Goal: Task Accomplishment & Management: Use online tool/utility

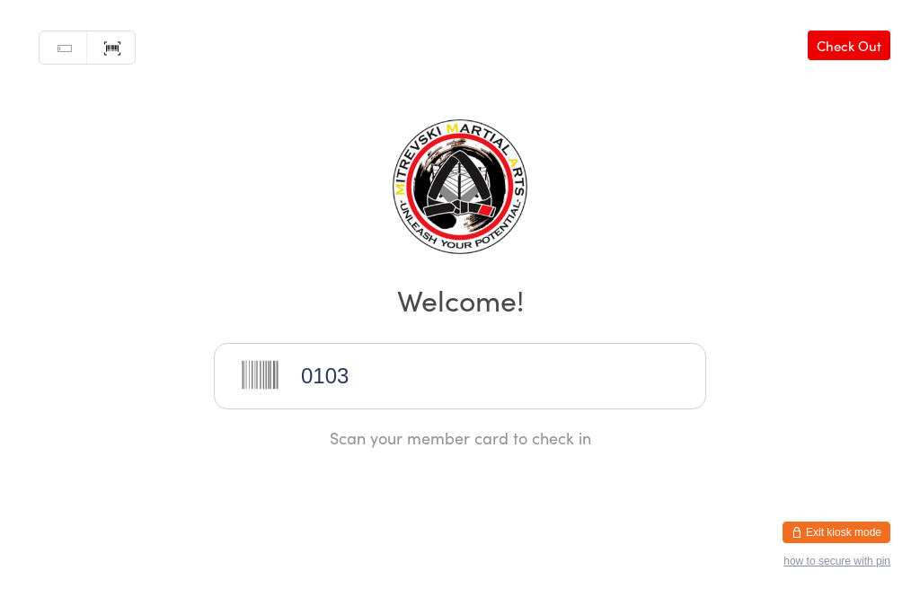
type input "0103"
type input "00320032"
type input "0067"
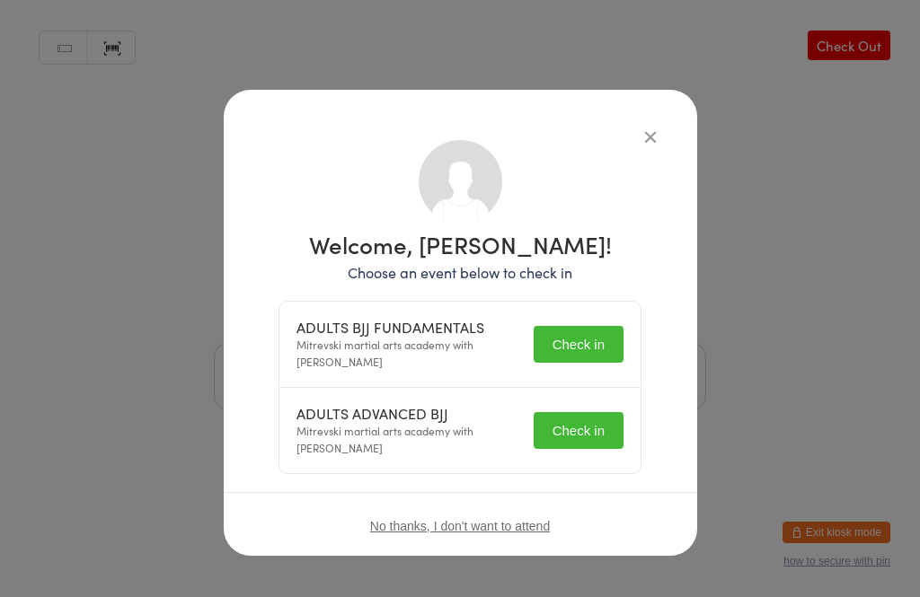
click at [577, 354] on button "Check in" at bounding box center [578, 344] width 90 height 37
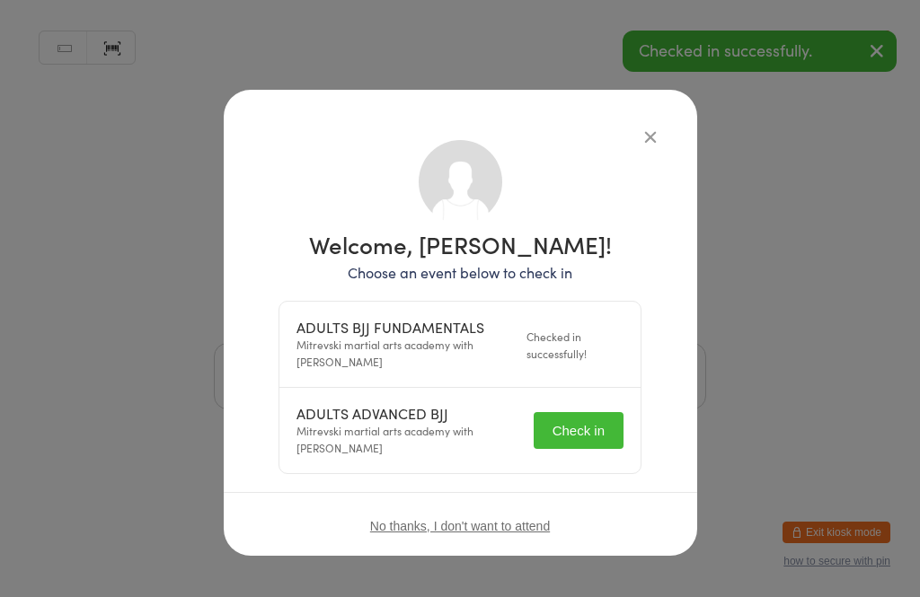
click at [587, 420] on button "Check in" at bounding box center [578, 430] width 90 height 37
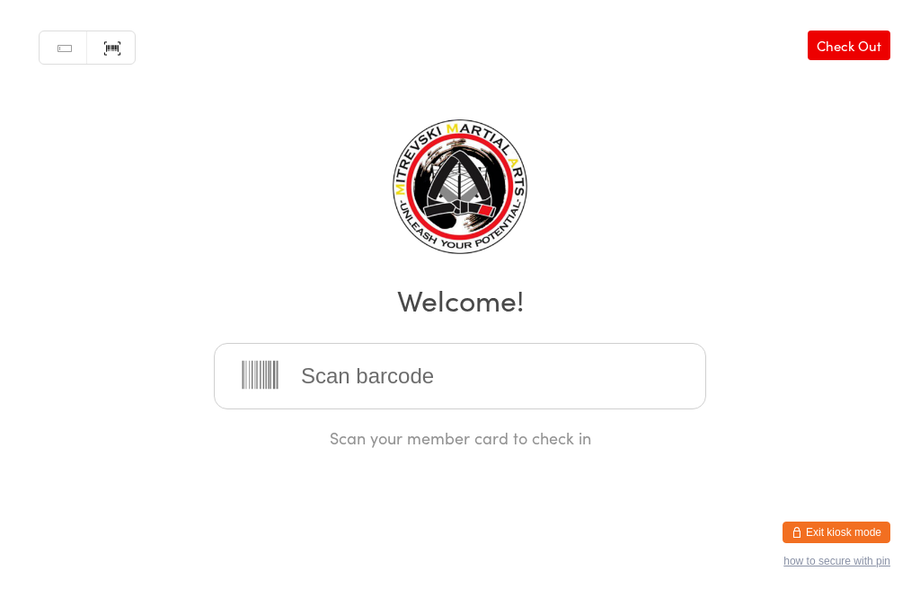
click at [334, 401] on input "search" at bounding box center [460, 376] width 492 height 66
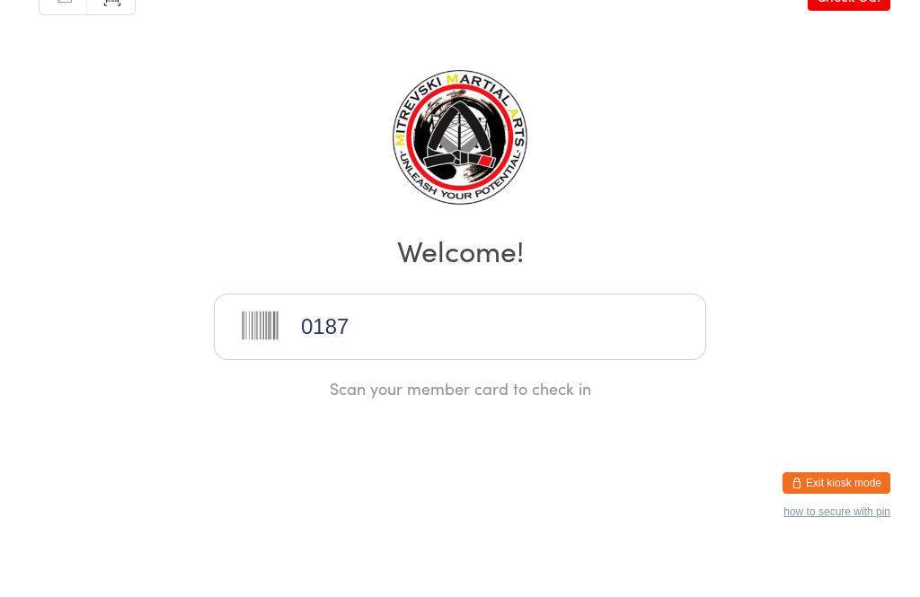
type input "0187"
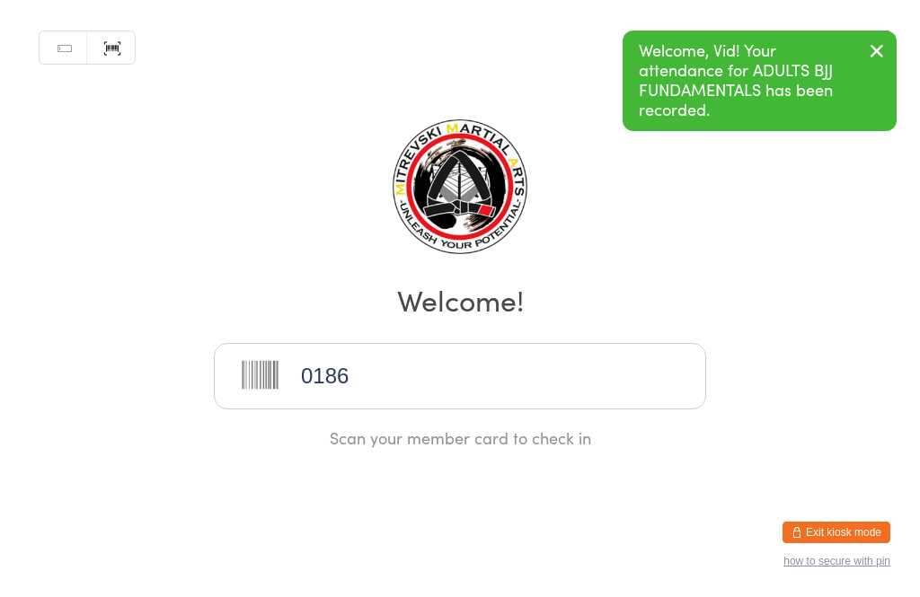
type input "0186"
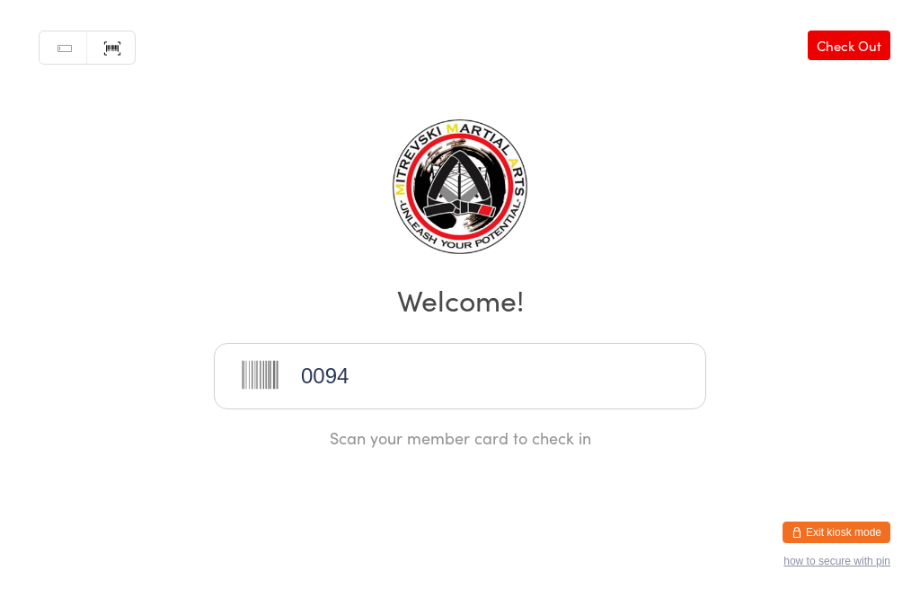
type input "0094"
type input "0325"
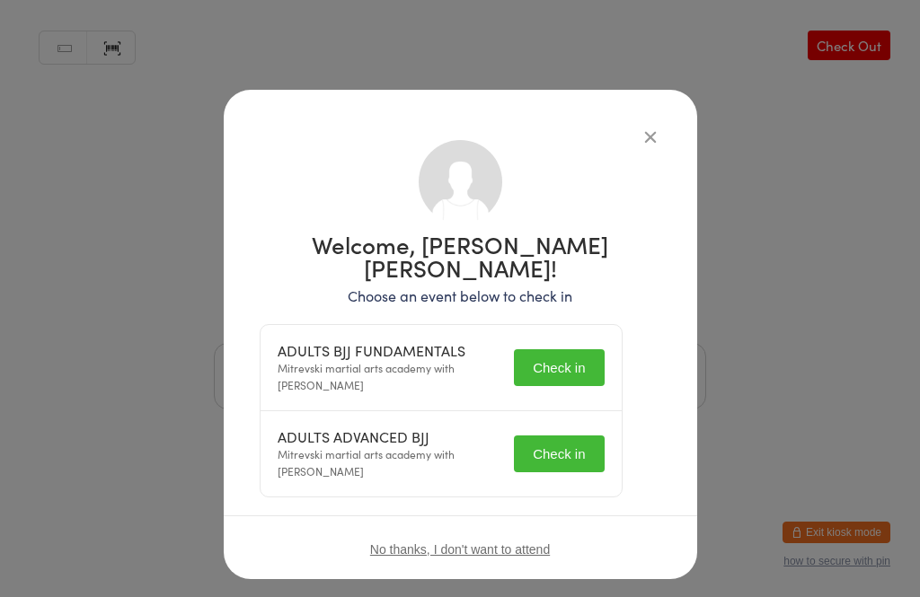
click at [589, 349] on button "Check in" at bounding box center [559, 367] width 90 height 37
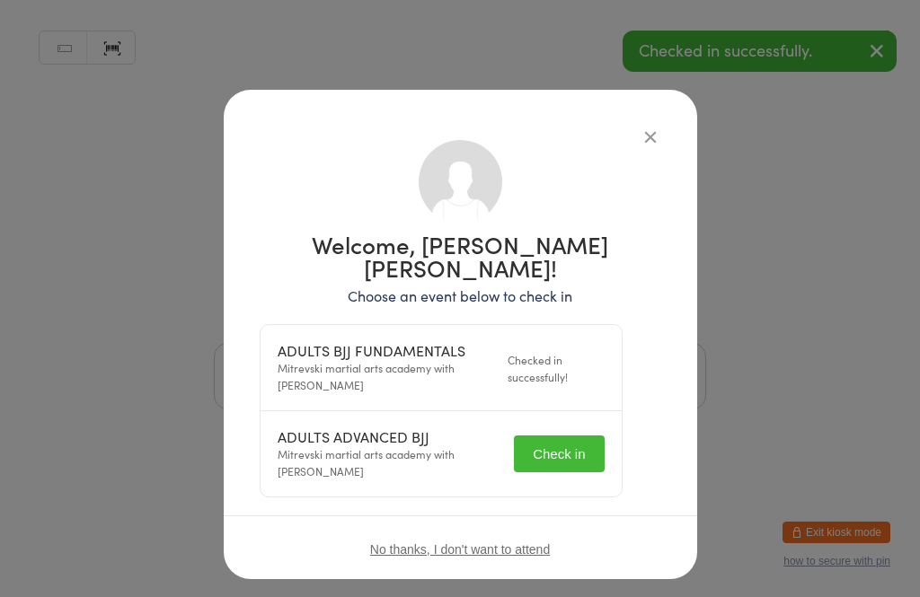
click at [603, 436] on button "Check in" at bounding box center [559, 454] width 90 height 37
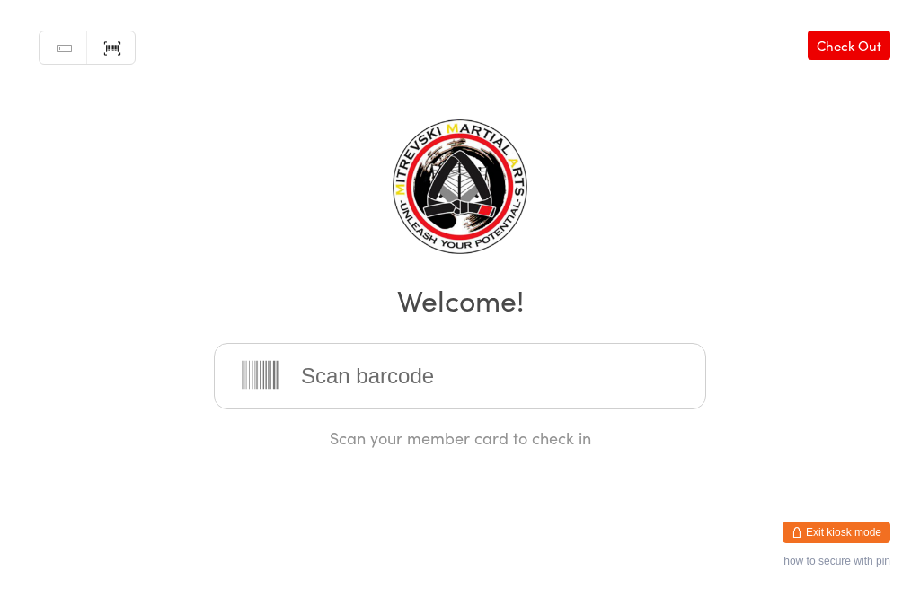
click at [366, 378] on input "search" at bounding box center [460, 376] width 492 height 66
